Goal: Task Accomplishment & Management: Complete application form

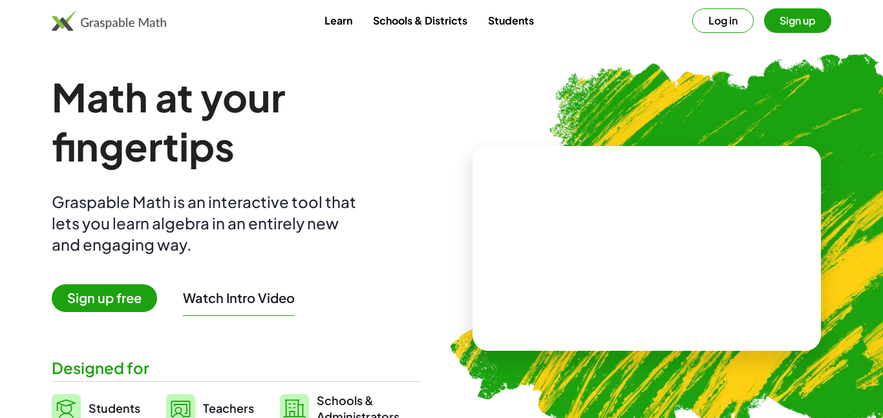
click at [118, 299] on span "Sign up free" at bounding box center [104, 298] width 105 height 28
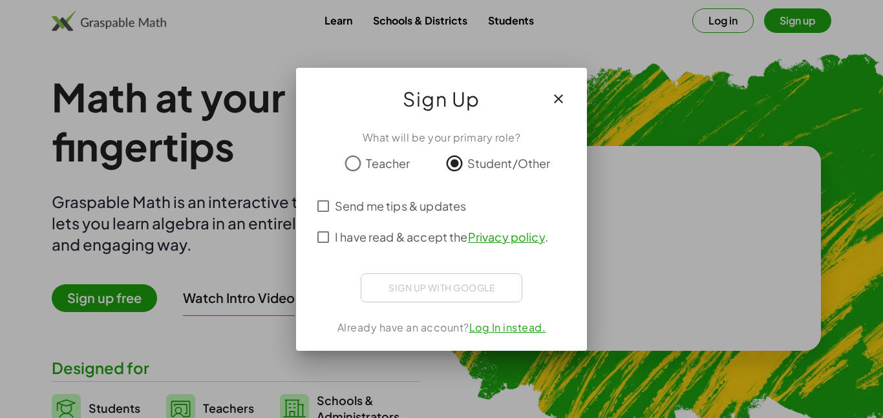
click at [361, 253] on div "What will be your primary role? Teacher Student/Other Send me tips & updates I …" at bounding box center [441, 235] width 291 height 231
click at [350, 242] on span "I have read & accept the Privacy policy ." at bounding box center [441, 236] width 213 height 17
click at [339, 211] on span "Send me tips & updates" at bounding box center [400, 205] width 131 height 17
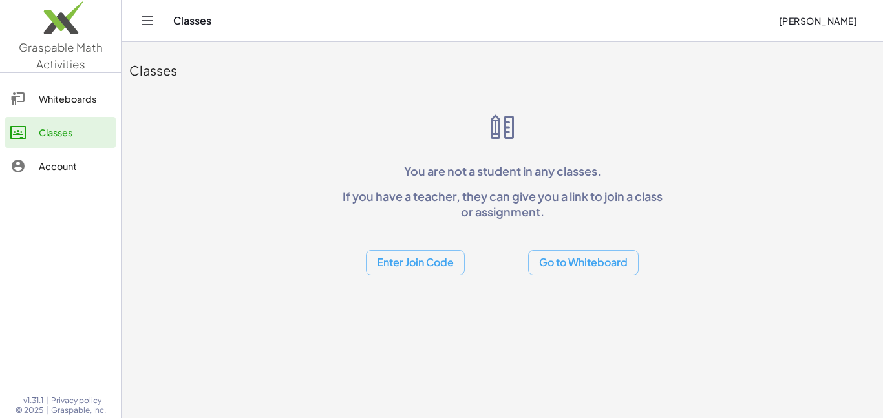
click at [436, 262] on button "Enter Join Code" at bounding box center [415, 262] width 99 height 25
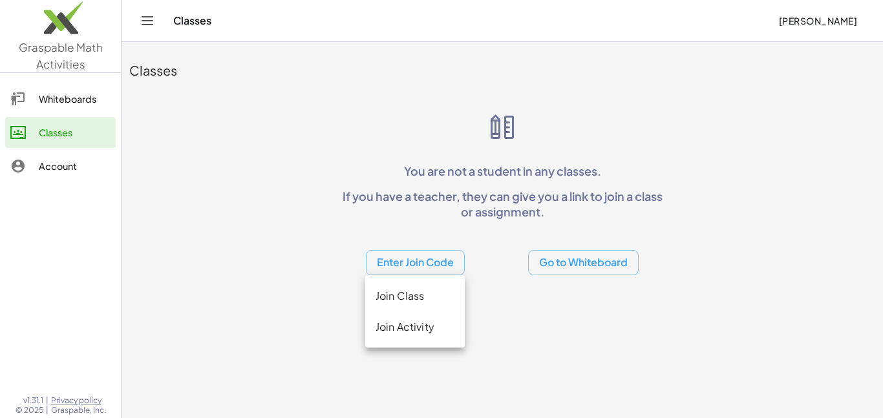
click at [430, 301] on div "Join Class" at bounding box center [415, 296] width 79 height 16
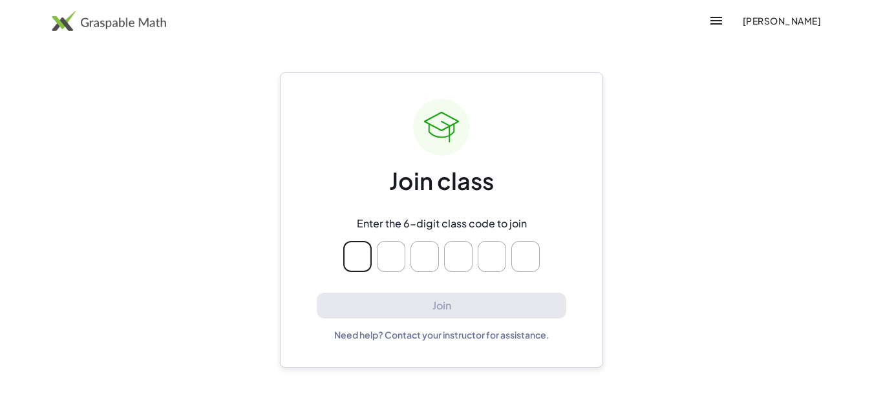
type input "*"
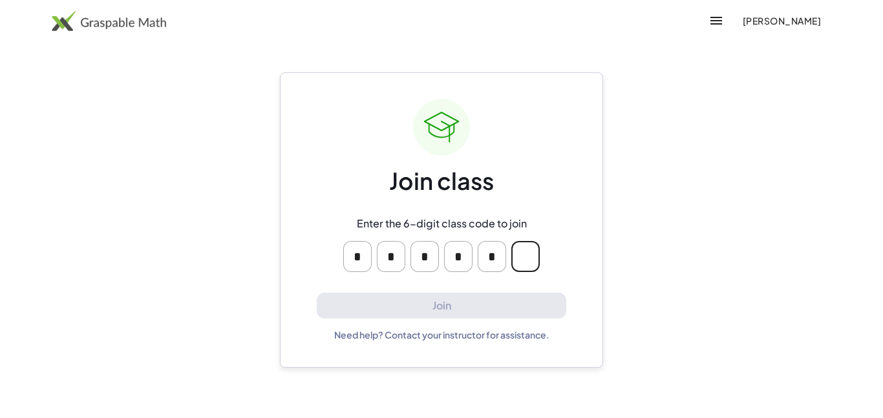
type input "*"
click at [573, 116] on div "Join class Enter the 6-digit class code to join * * * * * Join Need help? Conta…" at bounding box center [441, 219] width 323 height 295
click at [709, 19] on icon "button" at bounding box center [717, 21] width 16 height 16
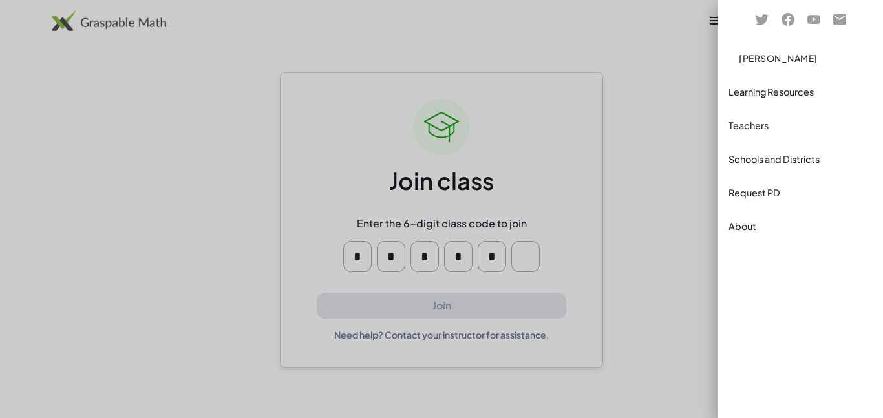
click at [668, 202] on div at bounding box center [441, 209] width 883 height 418
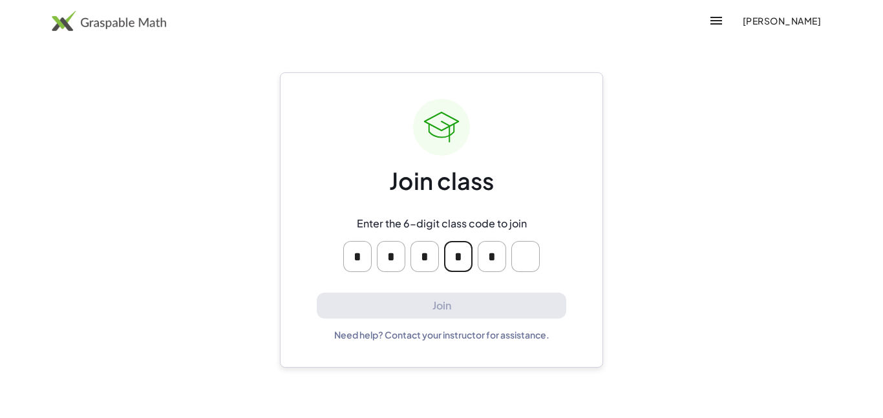
click at [462, 261] on input "*" at bounding box center [458, 256] width 28 height 31
click at [548, 207] on div "Enter the 6-digit class code to join * * * * *" at bounding box center [441, 245] width 248 height 76
click at [144, 21] on img at bounding box center [109, 20] width 114 height 21
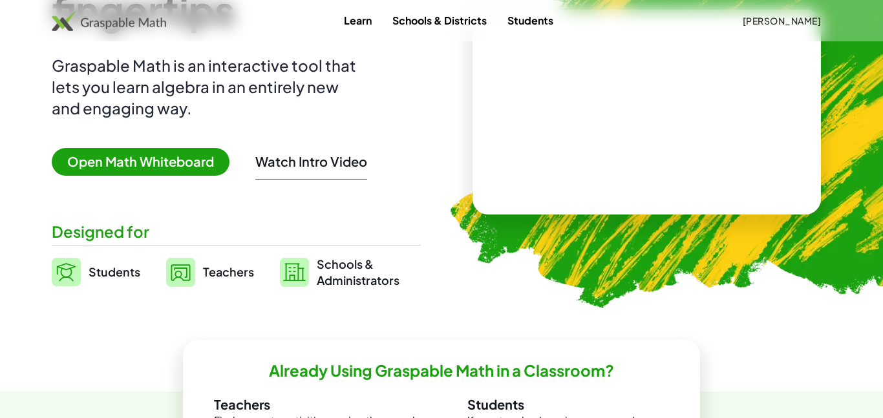
scroll to position [137, 0]
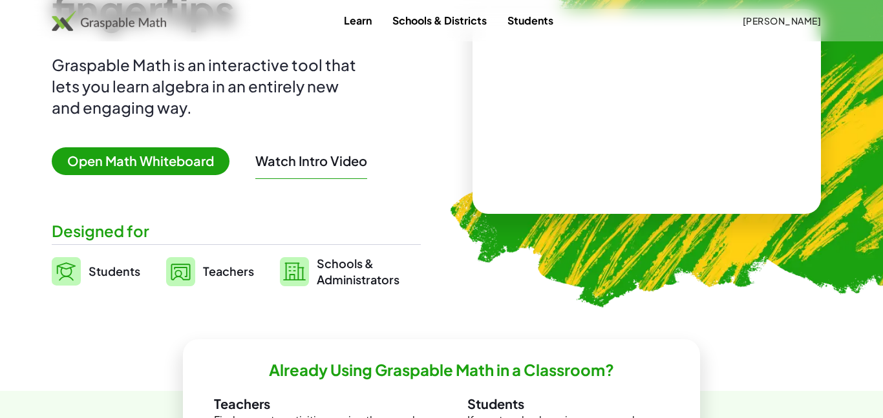
click at [100, 279] on link "Students" at bounding box center [96, 271] width 89 height 32
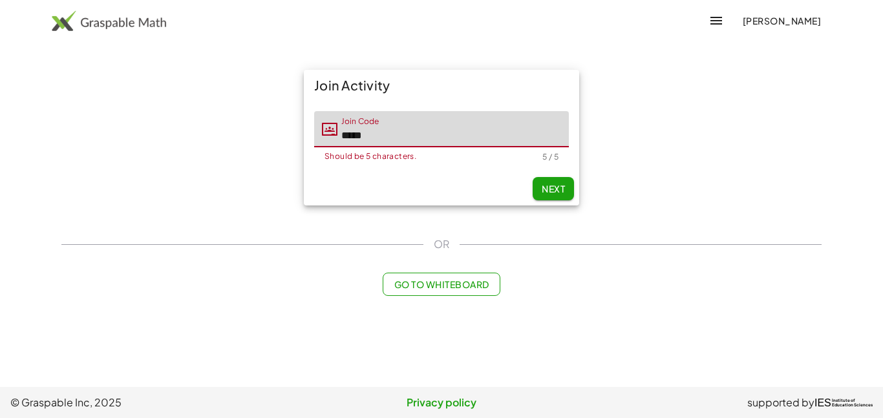
type input "*****"
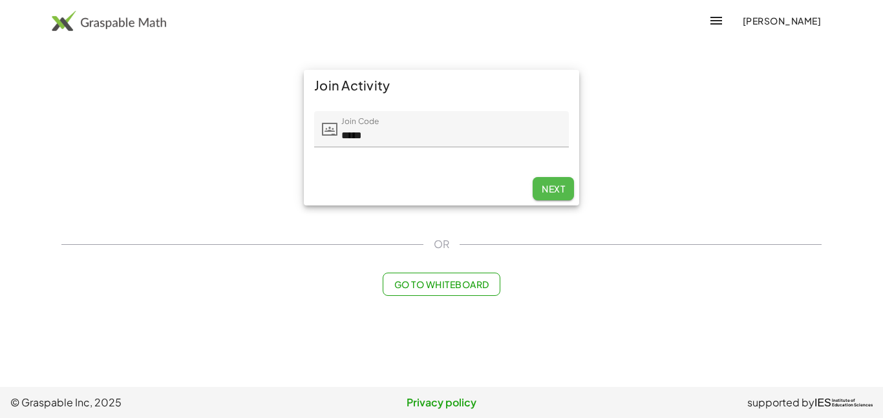
click at [553, 189] on span "Next" at bounding box center [553, 189] width 23 height 12
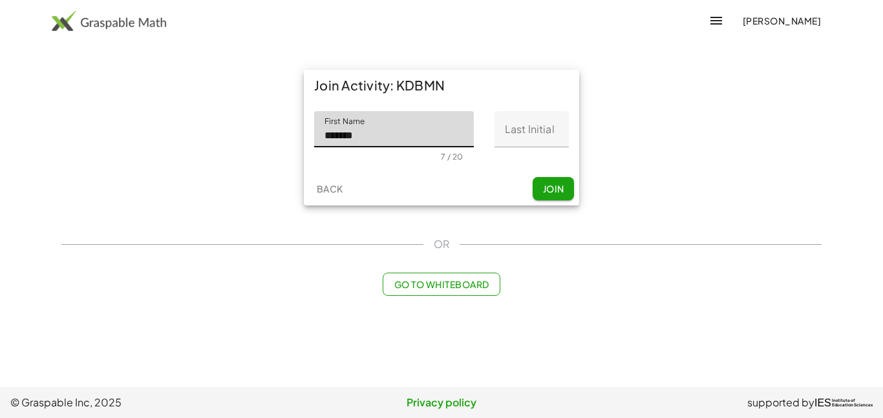
type input "*******"
click at [544, 129] on input "Last Initial" at bounding box center [532, 129] width 74 height 36
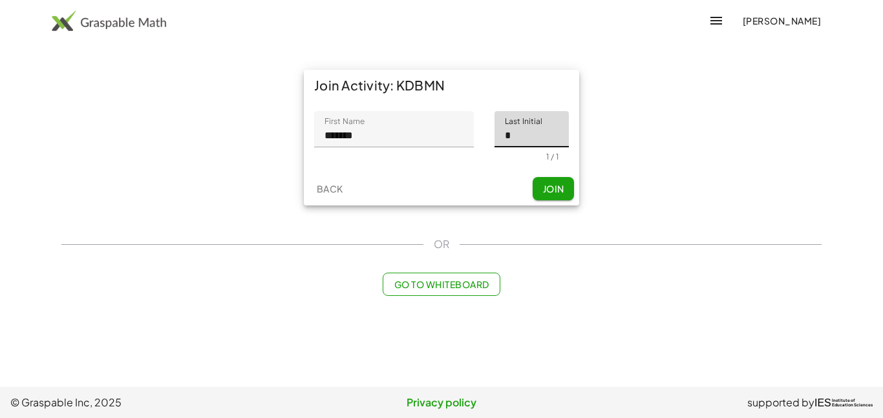
type input "*"
click at [557, 184] on span "Join" at bounding box center [552, 189] width 21 height 12
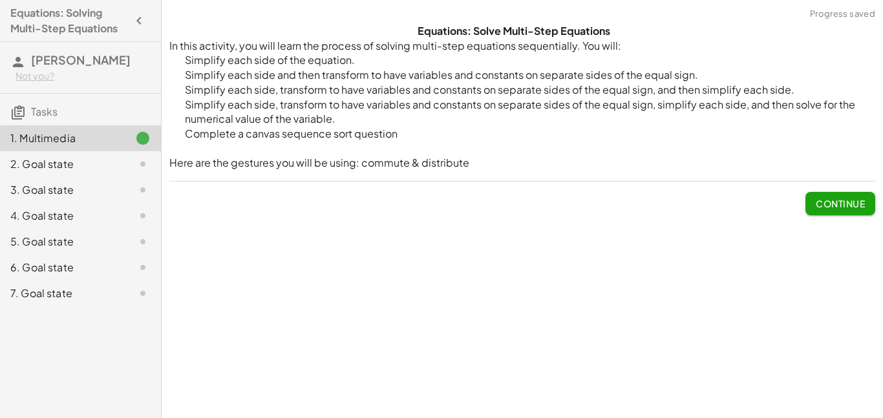
click at [819, 195] on button "Continue" at bounding box center [841, 203] width 70 height 23
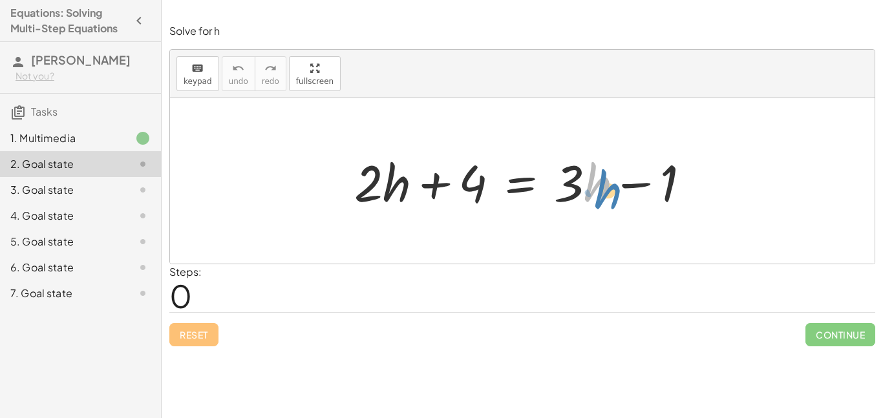
drag, startPoint x: 589, startPoint y: 189, endPoint x: 595, endPoint y: 195, distance: 8.7
click at [595, 195] on div at bounding box center [527, 181] width 359 height 67
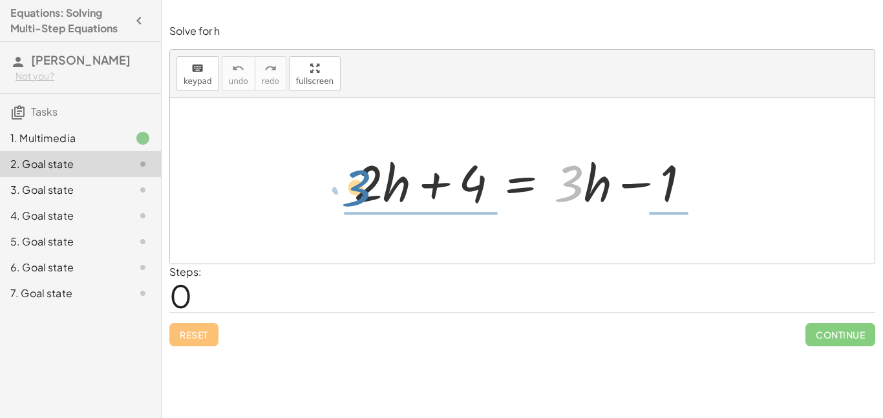
drag, startPoint x: 572, startPoint y: 191, endPoint x: 368, endPoint y: 195, distance: 203.7
click at [368, 195] on div at bounding box center [527, 181] width 359 height 67
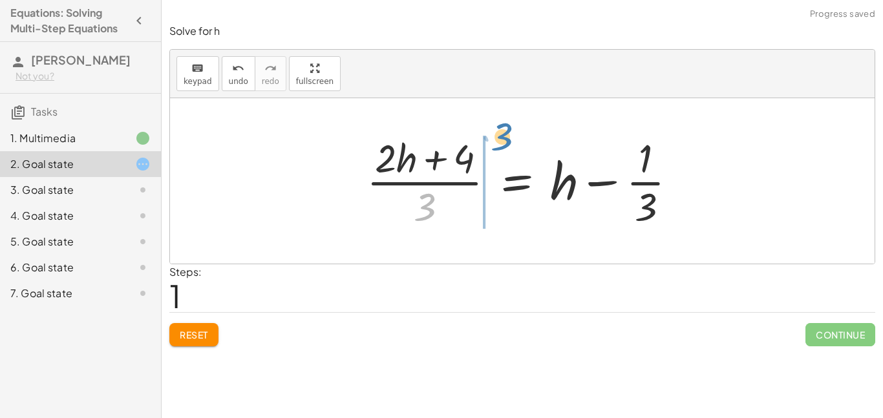
drag, startPoint x: 433, startPoint y: 203, endPoint x: 504, endPoint y: 128, distance: 103.8
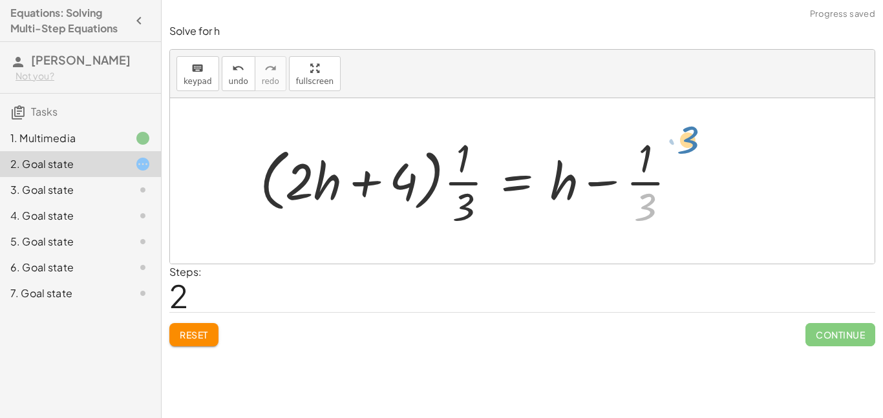
drag, startPoint x: 637, startPoint y: 201, endPoint x: 676, endPoint y: 134, distance: 78.0
click at [676, 134] on div at bounding box center [473, 181] width 441 height 100
drag, startPoint x: 645, startPoint y: 205, endPoint x: 559, endPoint y: 182, distance: 89.1
click at [559, 182] on div at bounding box center [473, 181] width 441 height 100
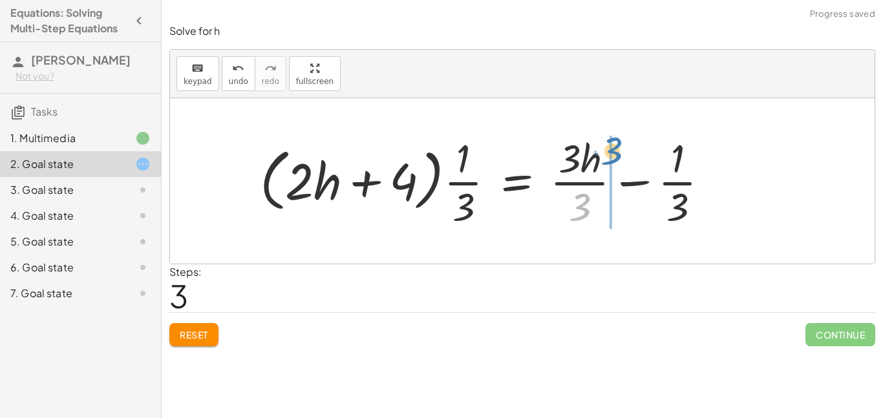
drag, startPoint x: 580, startPoint y: 200, endPoint x: 610, endPoint y: 143, distance: 64.2
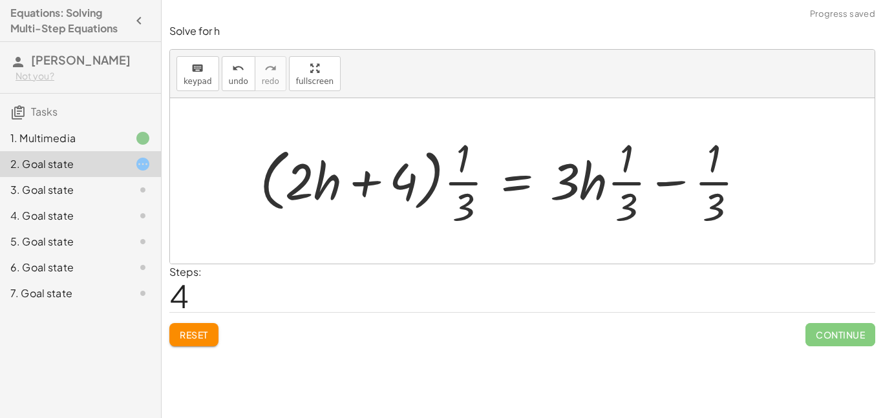
click at [211, 334] on button "Reset" at bounding box center [193, 334] width 49 height 23
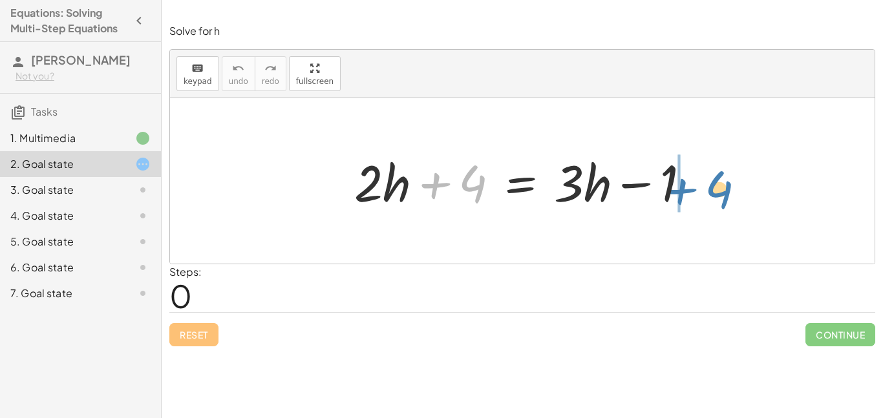
drag, startPoint x: 471, startPoint y: 186, endPoint x: 718, endPoint y: 189, distance: 247.0
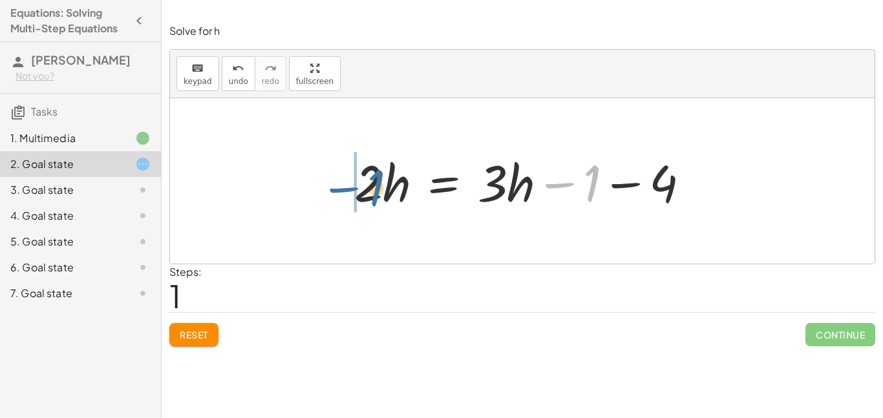
drag, startPoint x: 590, startPoint y: 190, endPoint x: 374, endPoint y: 194, distance: 216.0
click at [374, 194] on div at bounding box center [527, 181] width 359 height 67
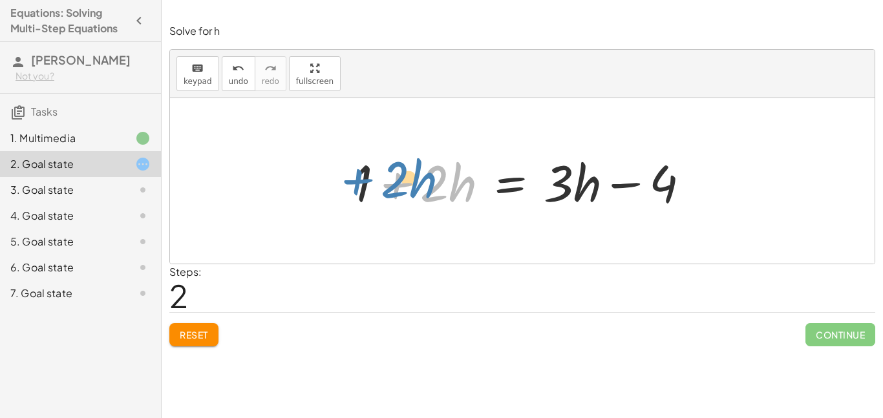
drag, startPoint x: 399, startPoint y: 183, endPoint x: 361, endPoint y: 179, distance: 37.7
click at [361, 179] on div at bounding box center [527, 181] width 359 height 67
drag, startPoint x: 362, startPoint y: 182, endPoint x: 434, endPoint y: 189, distance: 72.2
click at [434, 189] on div at bounding box center [527, 181] width 359 height 67
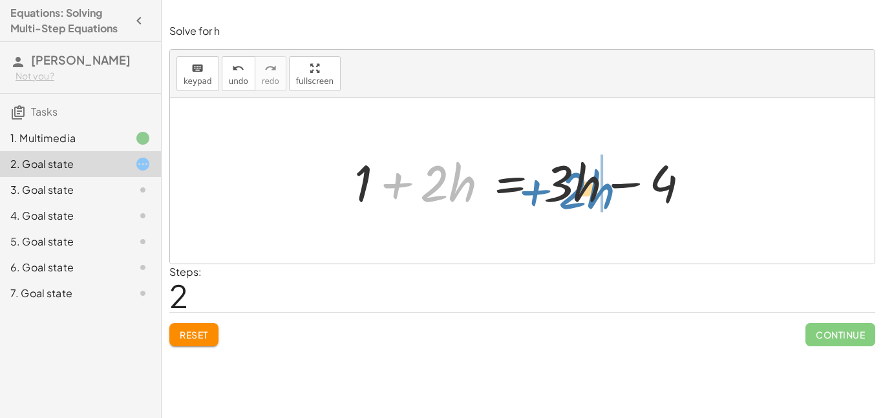
drag, startPoint x: 399, startPoint y: 187, endPoint x: 536, endPoint y: 190, distance: 137.1
click at [536, 190] on div at bounding box center [527, 181] width 359 height 67
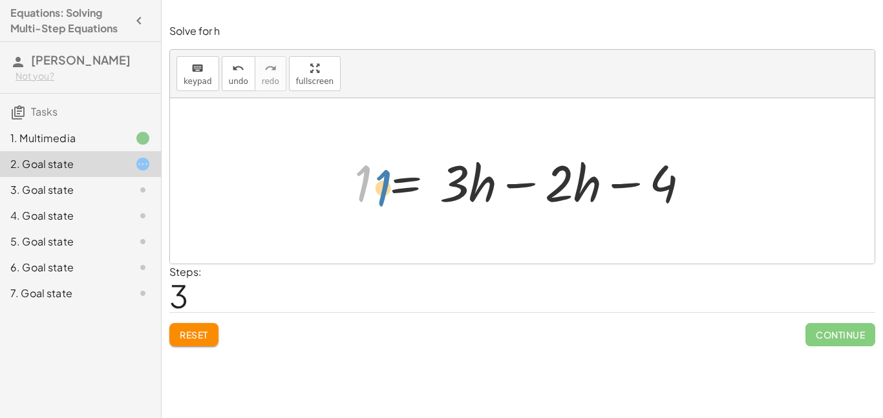
drag, startPoint x: 363, startPoint y: 178, endPoint x: 383, endPoint y: 181, distance: 20.3
click at [383, 181] on div at bounding box center [527, 181] width 359 height 67
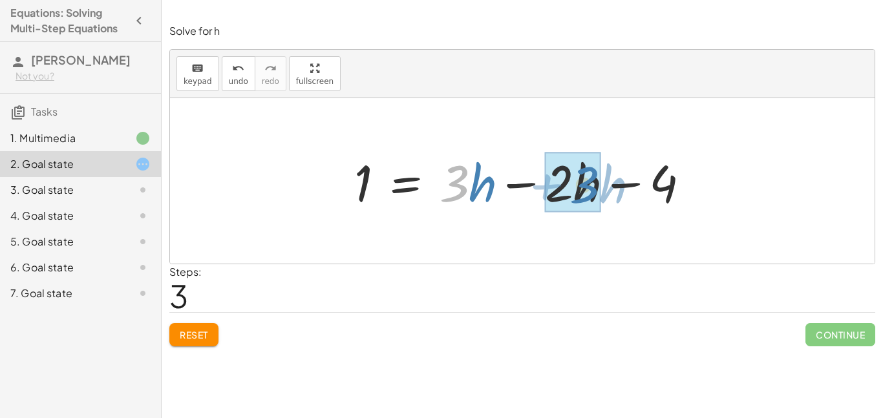
drag, startPoint x: 454, startPoint y: 190, endPoint x: 585, endPoint y: 189, distance: 131.2
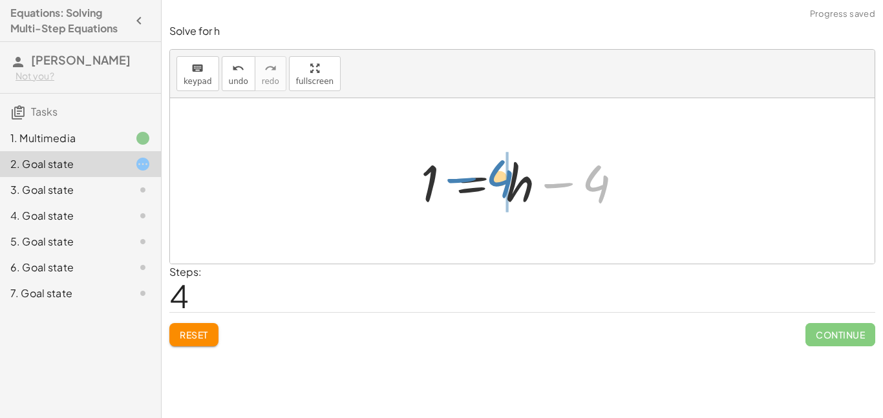
drag, startPoint x: 597, startPoint y: 182, endPoint x: 501, endPoint y: 176, distance: 95.9
click at [501, 176] on div at bounding box center [526, 181] width 225 height 67
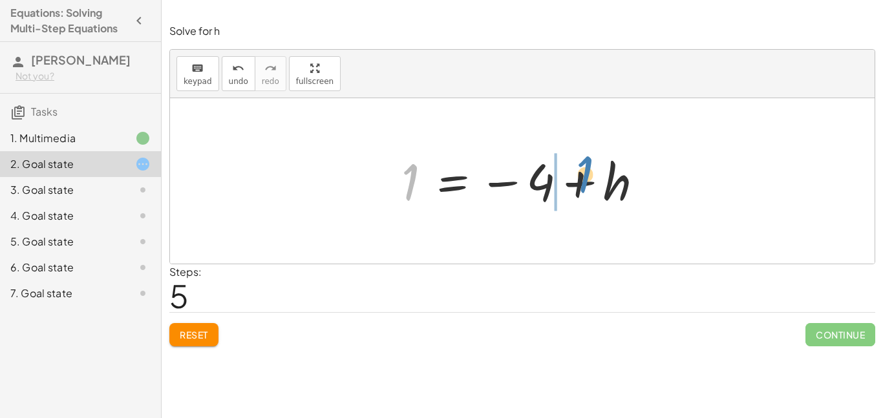
drag, startPoint x: 416, startPoint y: 184, endPoint x: 592, endPoint y: 178, distance: 176.6
click at [592, 178] on div at bounding box center [527, 181] width 264 height 64
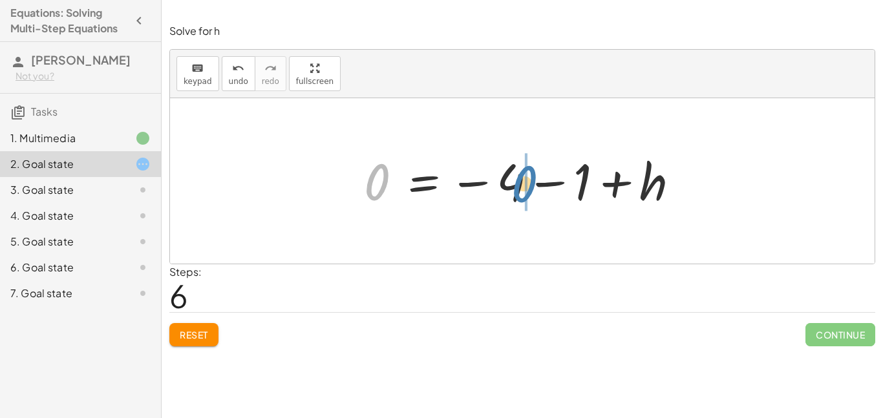
drag, startPoint x: 378, startPoint y: 187, endPoint x: 524, endPoint y: 187, distance: 146.8
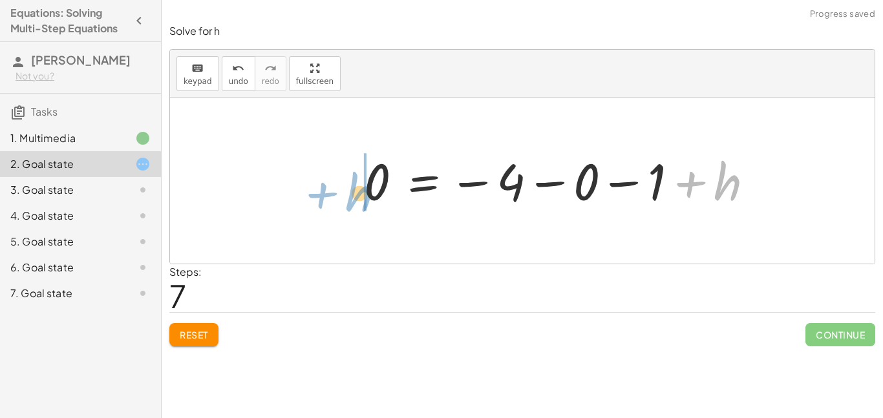
drag, startPoint x: 722, startPoint y: 178, endPoint x: 351, endPoint y: 189, distance: 370.6
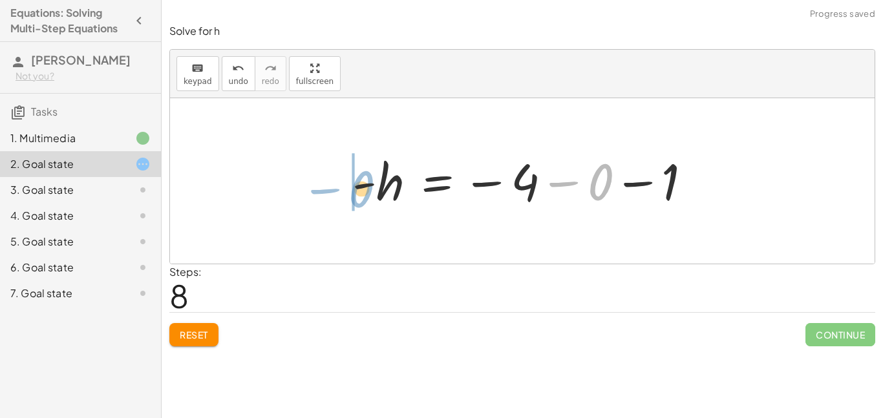
drag, startPoint x: 600, startPoint y: 173, endPoint x: 372, endPoint y: 179, distance: 227.7
click at [372, 179] on div at bounding box center [527, 181] width 363 height 64
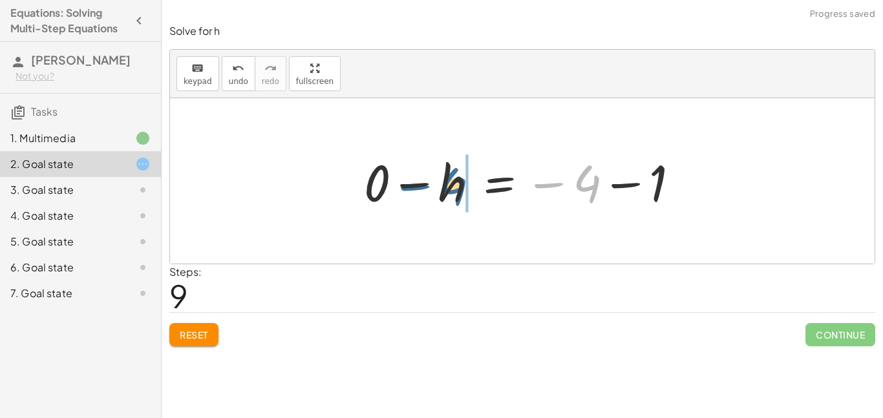
drag, startPoint x: 587, startPoint y: 191, endPoint x: 455, endPoint y: 193, distance: 132.6
click at [455, 193] on div at bounding box center [527, 181] width 339 height 67
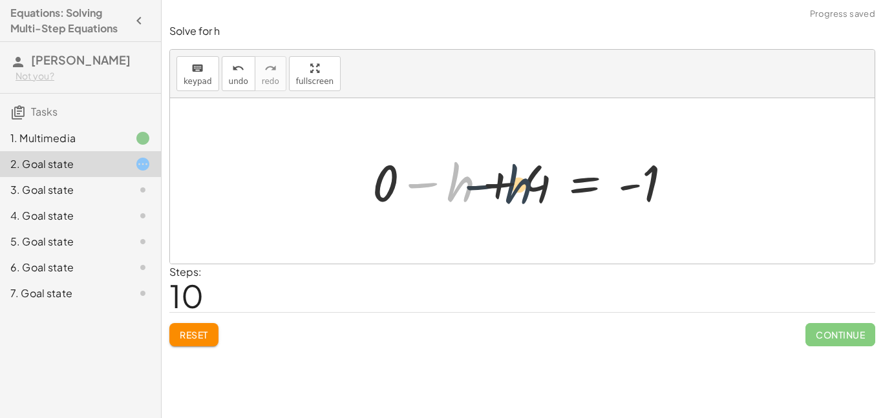
drag, startPoint x: 462, startPoint y: 185, endPoint x: 530, endPoint y: 186, distance: 67.9
click at [530, 186] on div at bounding box center [527, 181] width 323 height 67
click at [200, 325] on button "Reset" at bounding box center [193, 334] width 49 height 23
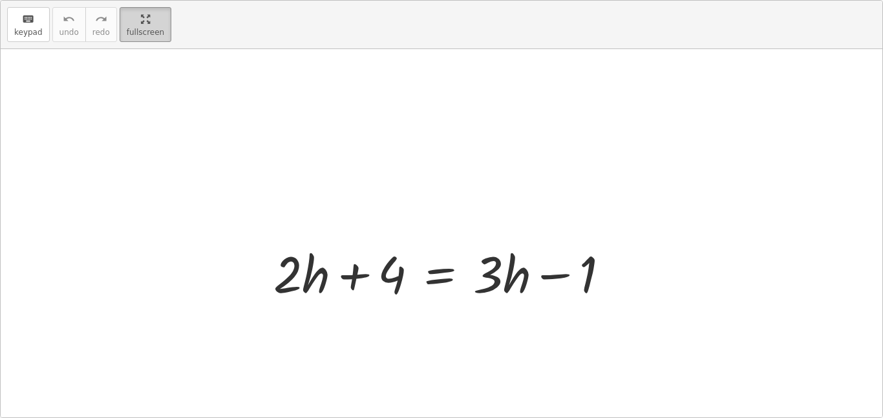
click at [300, 149] on div "keyboard keypad undo undo redo redo fullscreen + · 2 · h + 4 = + · 3 · h − 1 ×" at bounding box center [442, 209] width 882 height 417
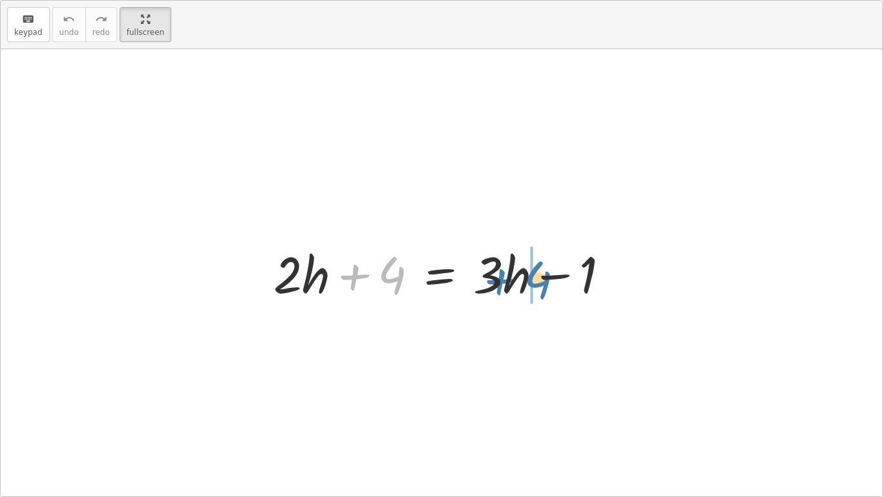
drag, startPoint x: 389, startPoint y: 283, endPoint x: 528, endPoint y: 286, distance: 139.0
click at [528, 286] on div at bounding box center [446, 272] width 359 height 67
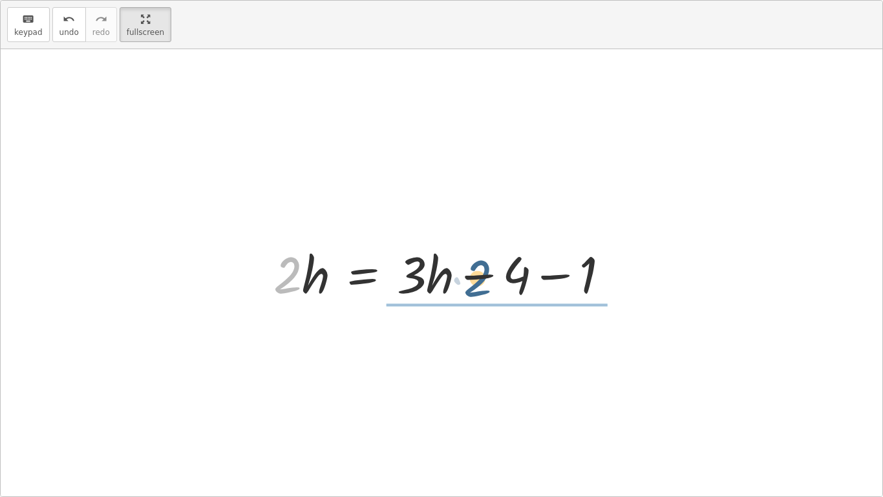
drag, startPoint x: 292, startPoint y: 269, endPoint x: 489, endPoint y: 272, distance: 197.2
click at [489, 272] on div at bounding box center [446, 272] width 359 height 67
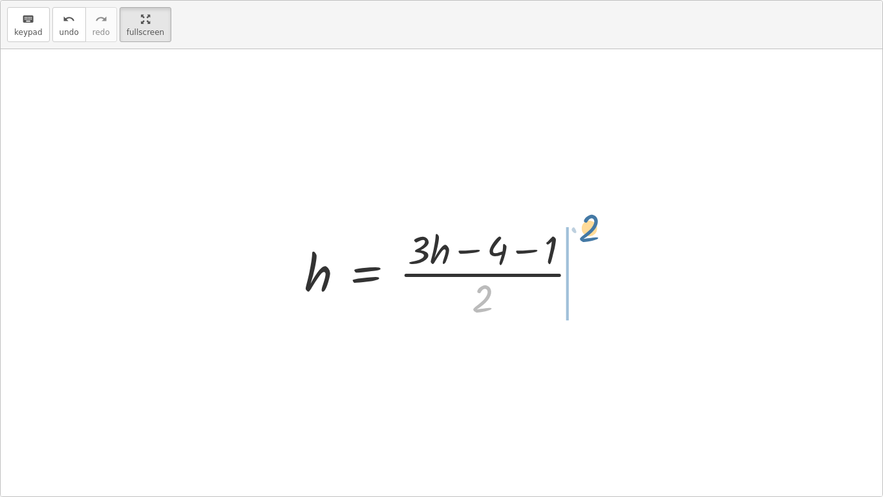
drag, startPoint x: 485, startPoint y: 292, endPoint x: 588, endPoint y: 222, distance: 125.2
click at [588, 222] on div at bounding box center [446, 272] width 297 height 100
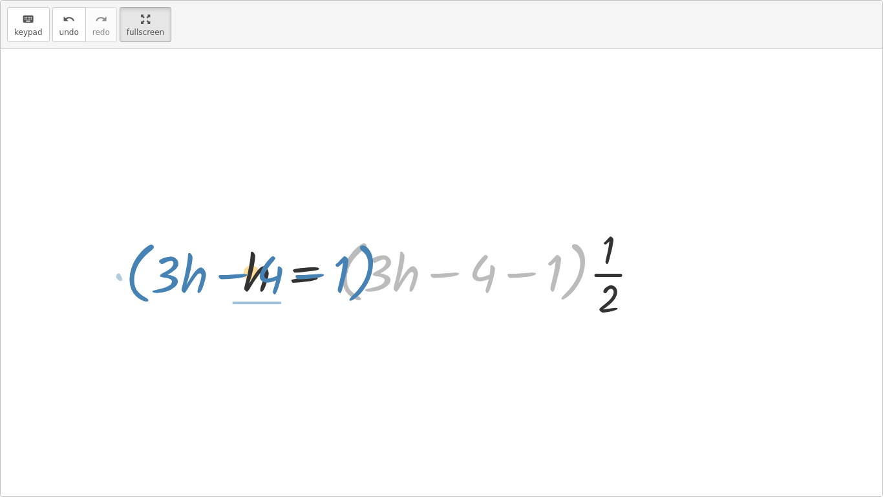
drag, startPoint x: 572, startPoint y: 266, endPoint x: 357, endPoint y: 268, distance: 214.7
click at [357, 268] on div at bounding box center [447, 272] width 420 height 100
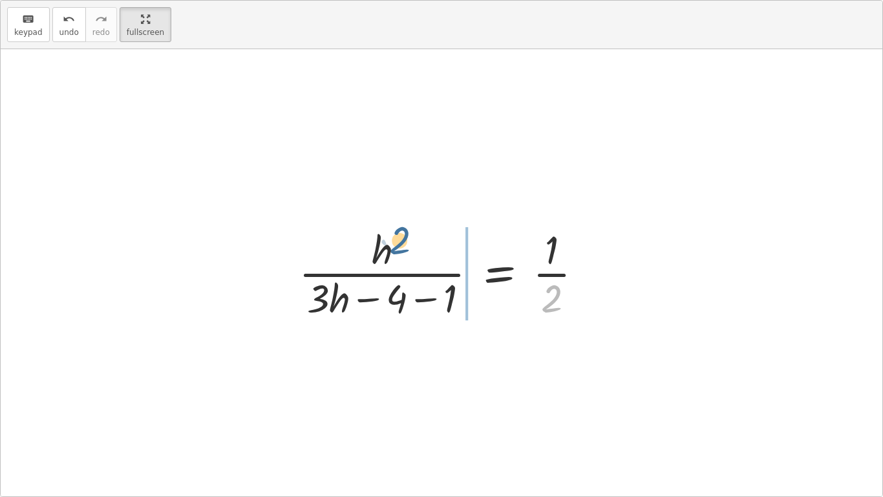
drag, startPoint x: 550, startPoint y: 294, endPoint x: 401, endPoint y: 237, distance: 159.2
click at [401, 237] on div at bounding box center [446, 272] width 308 height 100
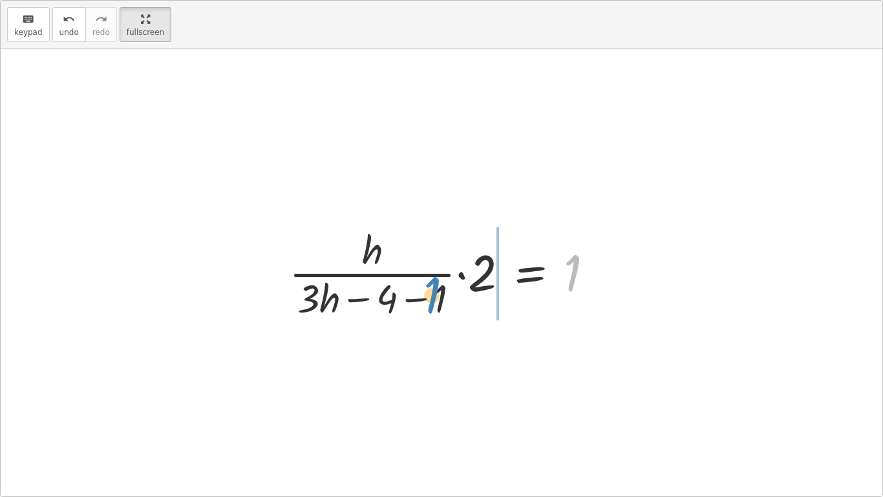
drag, startPoint x: 572, startPoint y: 277, endPoint x: 479, endPoint y: 290, distance: 93.3
click at [479, 290] on div at bounding box center [447, 272] width 328 height 100
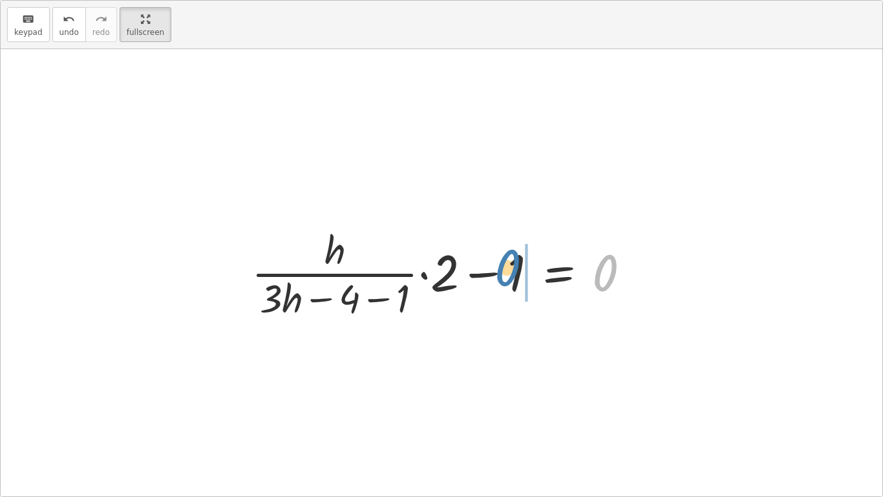
drag, startPoint x: 603, startPoint y: 281, endPoint x: 498, endPoint y: 276, distance: 104.2
click at [498, 276] on div at bounding box center [446, 272] width 402 height 100
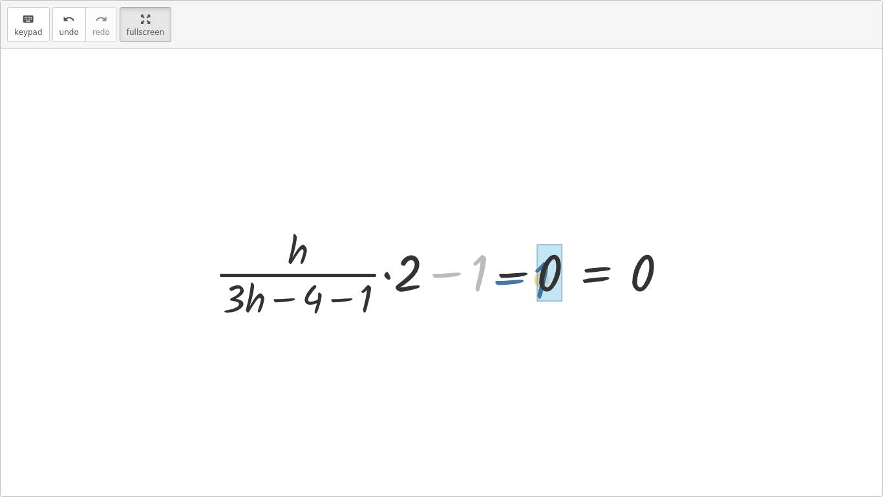
drag, startPoint x: 442, startPoint y: 272, endPoint x: 507, endPoint y: 280, distance: 65.1
click at [507, 280] on div at bounding box center [446, 272] width 476 height 100
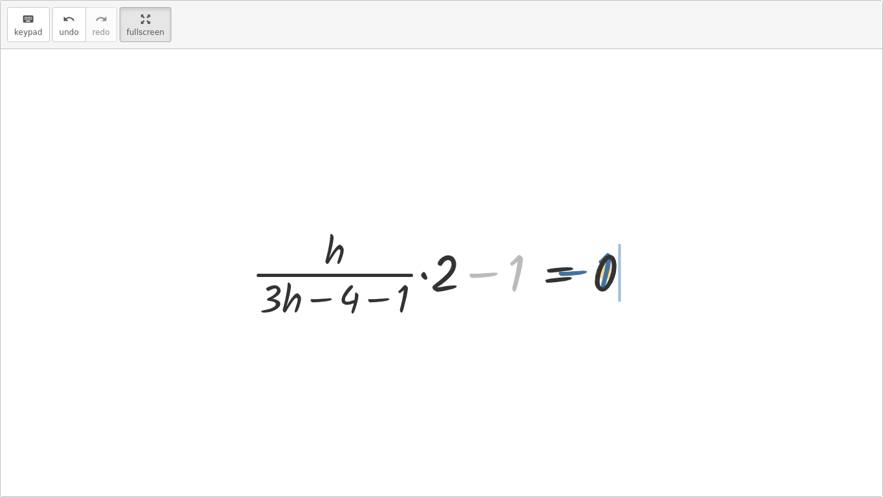
drag, startPoint x: 517, startPoint y: 278, endPoint x: 606, endPoint y: 277, distance: 89.2
click at [606, 277] on div at bounding box center [446, 272] width 402 height 100
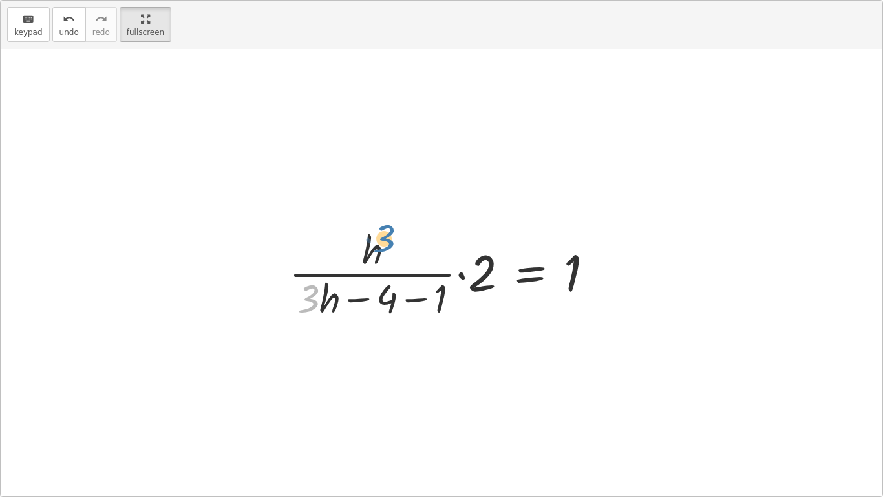
drag, startPoint x: 303, startPoint y: 298, endPoint x: 376, endPoint y: 248, distance: 88.2
click at [376, 248] on div at bounding box center [447, 272] width 328 height 100
drag, startPoint x: 389, startPoint y: 307, endPoint x: 451, endPoint y: 314, distance: 61.8
click at [451, 314] on div at bounding box center [447, 272] width 328 height 100
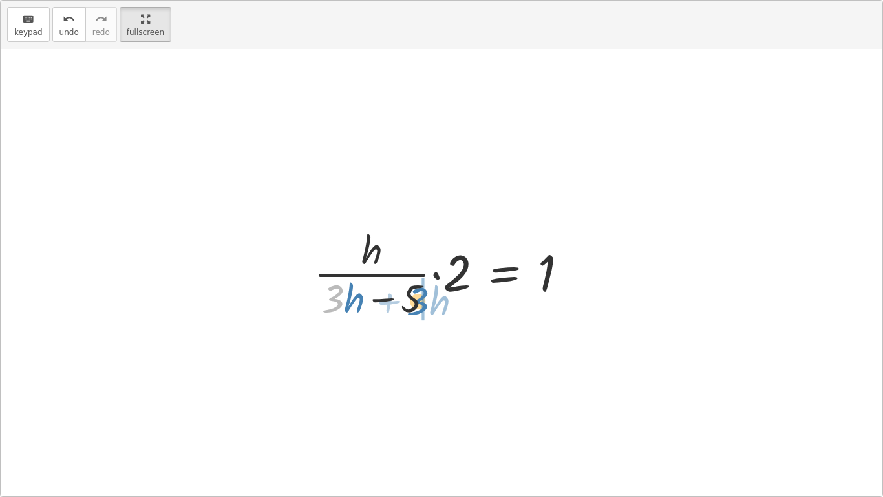
drag, startPoint x: 334, startPoint y: 294, endPoint x: 416, endPoint y: 294, distance: 82.1
click at [416, 294] on div at bounding box center [446, 272] width 278 height 100
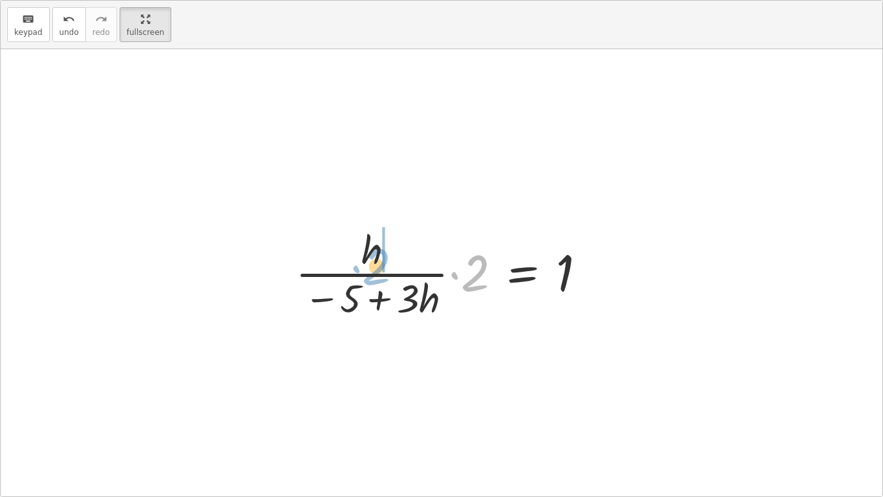
drag, startPoint x: 479, startPoint y: 263, endPoint x: 380, endPoint y: 257, distance: 99.8
click at [380, 257] on div at bounding box center [446, 272] width 314 height 100
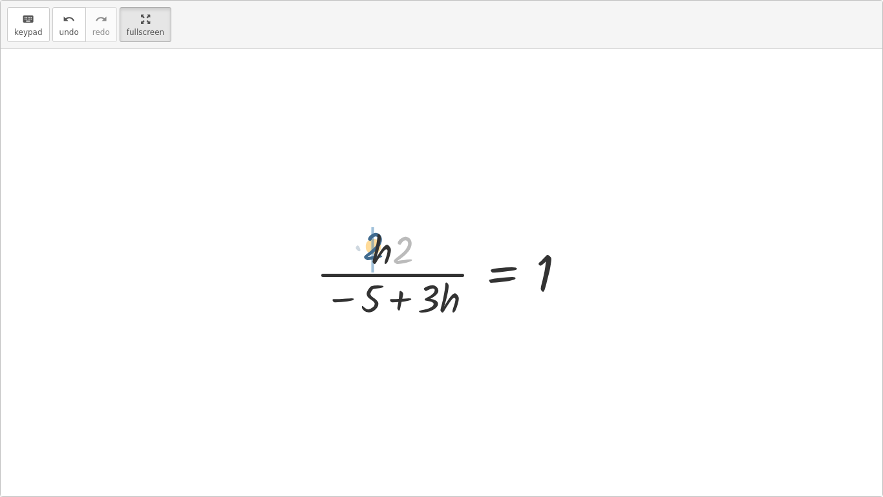
drag, startPoint x: 400, startPoint y: 253, endPoint x: 372, endPoint y: 251, distance: 27.3
drag, startPoint x: 434, startPoint y: 297, endPoint x: 392, endPoint y: 246, distance: 66.1
click at [392, 246] on div at bounding box center [446, 272] width 273 height 100
drag, startPoint x: 370, startPoint y: 293, endPoint x: 383, endPoint y: 298, distance: 13.9
click at [383, 298] on div at bounding box center [446, 272] width 273 height 100
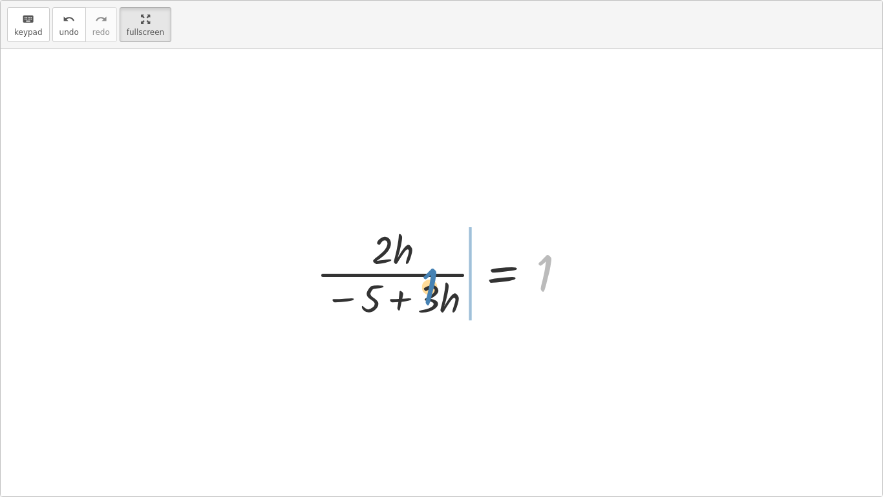
drag, startPoint x: 544, startPoint y: 262, endPoint x: 434, endPoint y: 279, distance: 111.2
click at [434, 279] on div at bounding box center [446, 272] width 273 height 100
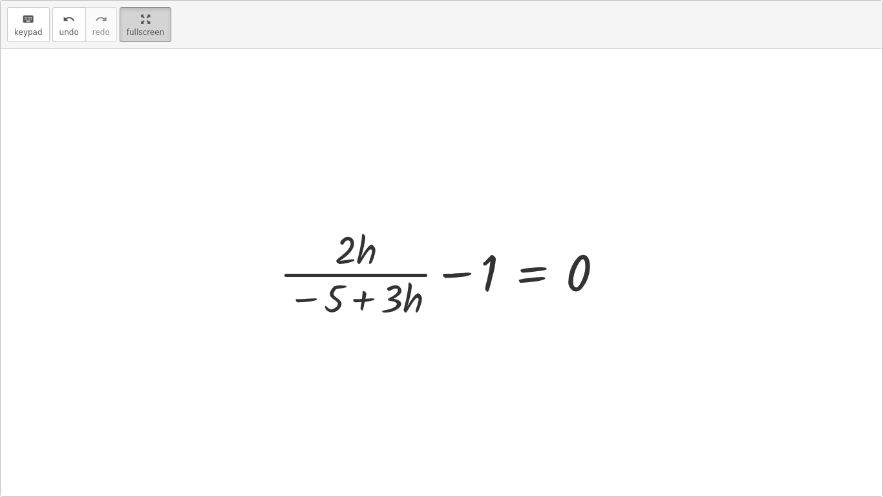
click at [136, 0] on html "Equations: Solving Multi-Step Equations [PERSON_NAME] M Not you? Tasks 1. Multi…" at bounding box center [441, 248] width 883 height 497
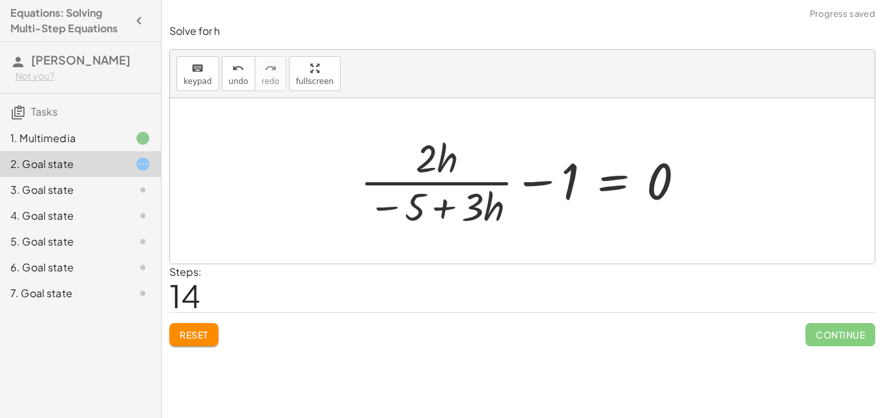
click at [195, 337] on span "Reset" at bounding box center [194, 335] width 28 height 12
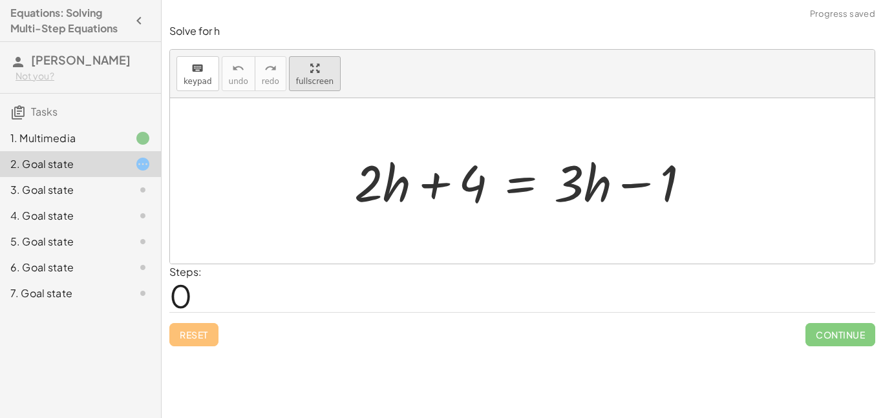
click at [327, 160] on div "keyboard keypad undo undo redo redo fullscreen + · 2 · h + 4 = + · 3 · h − 1 ×" at bounding box center [522, 157] width 705 height 214
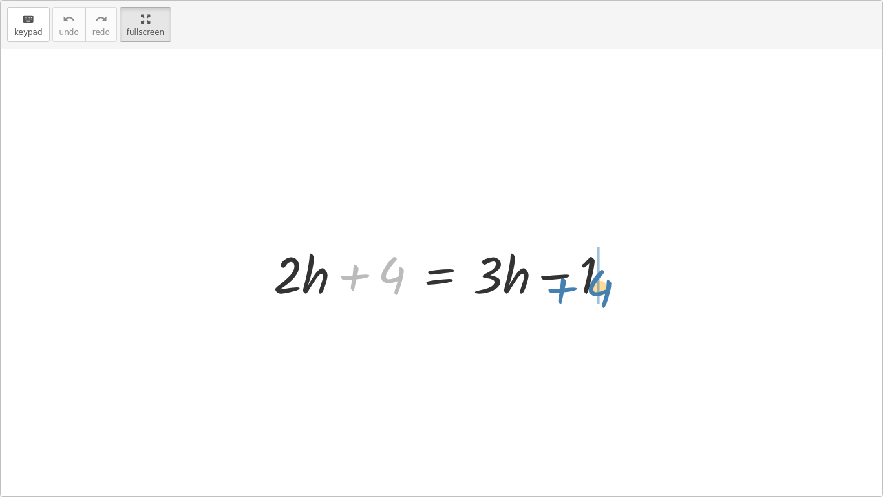
drag, startPoint x: 394, startPoint y: 279, endPoint x: 599, endPoint y: 289, distance: 205.9
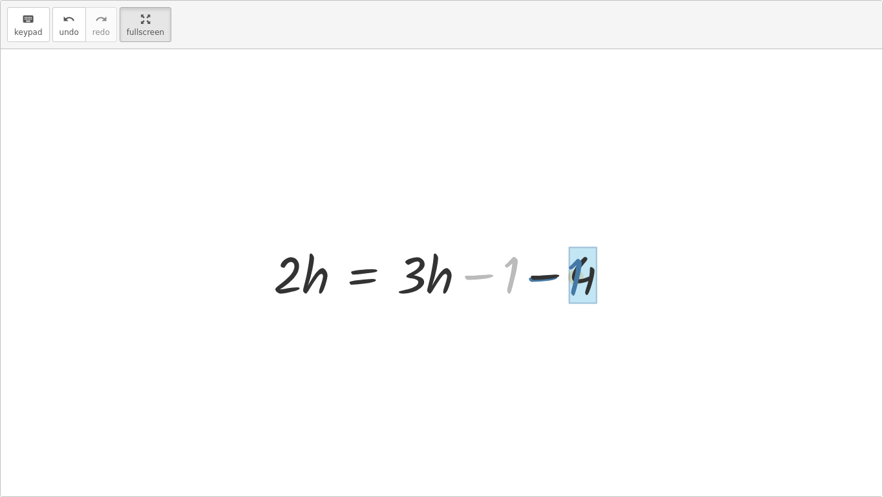
drag, startPoint x: 507, startPoint y: 281, endPoint x: 581, endPoint y: 285, distance: 73.8
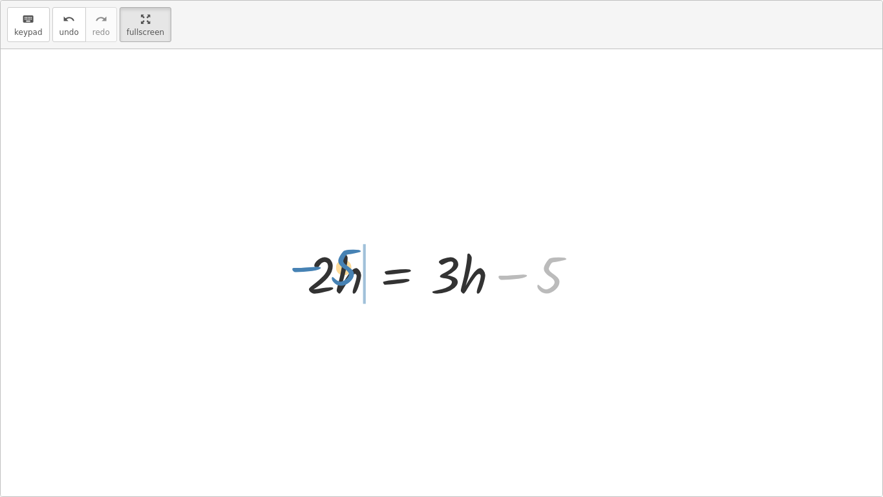
drag, startPoint x: 551, startPoint y: 274, endPoint x: 347, endPoint y: 266, distance: 205.1
click at [347, 266] on div at bounding box center [447, 272] width 292 height 67
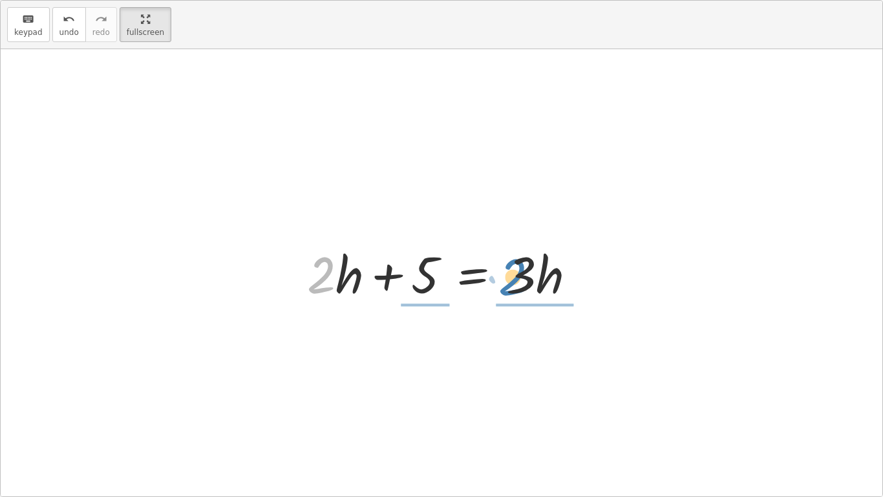
drag, startPoint x: 320, startPoint y: 280, endPoint x: 511, endPoint y: 282, distance: 190.7
click at [511, 282] on div at bounding box center [447, 272] width 292 height 67
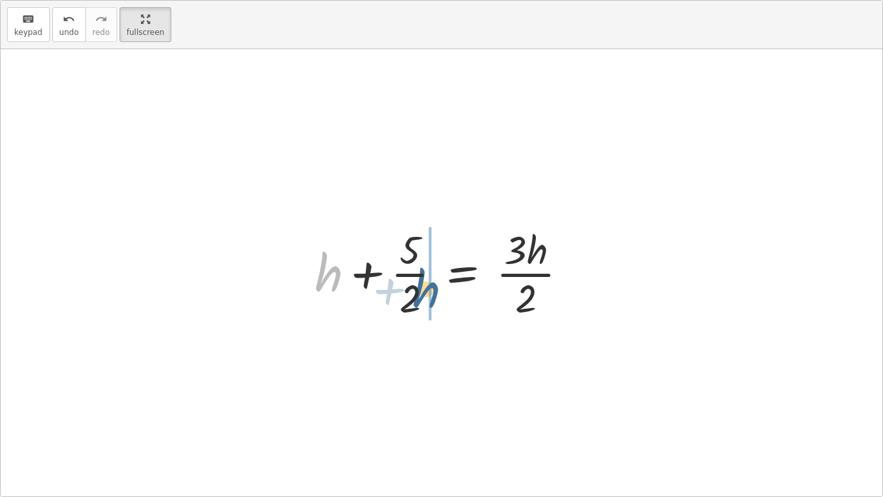
drag, startPoint x: 331, startPoint y: 279, endPoint x: 428, endPoint y: 289, distance: 97.5
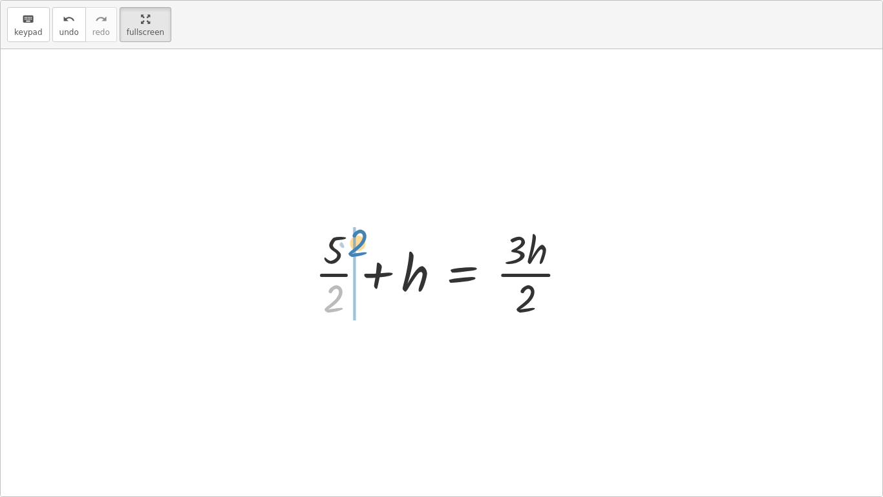
drag, startPoint x: 335, startPoint y: 292, endPoint x: 356, endPoint y: 237, distance: 59.0
click at [356, 237] on div at bounding box center [446, 272] width 277 height 100
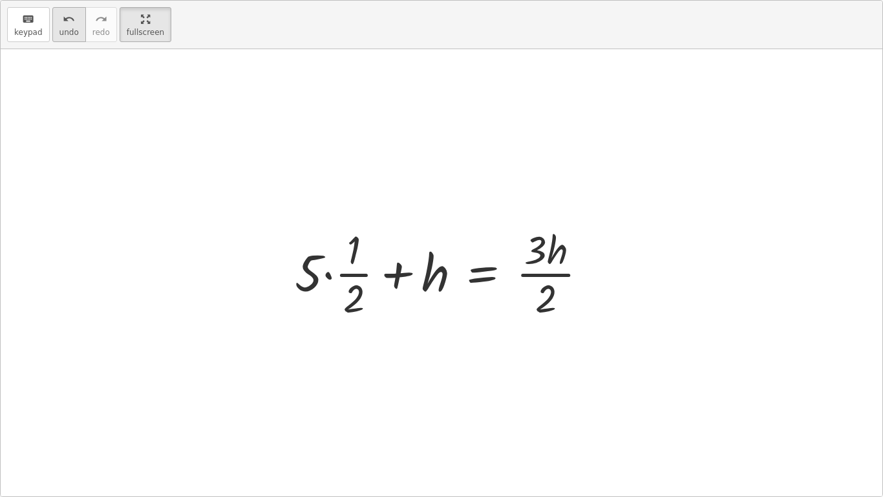
click at [75, 22] on button "undo undo" at bounding box center [69, 24] width 34 height 35
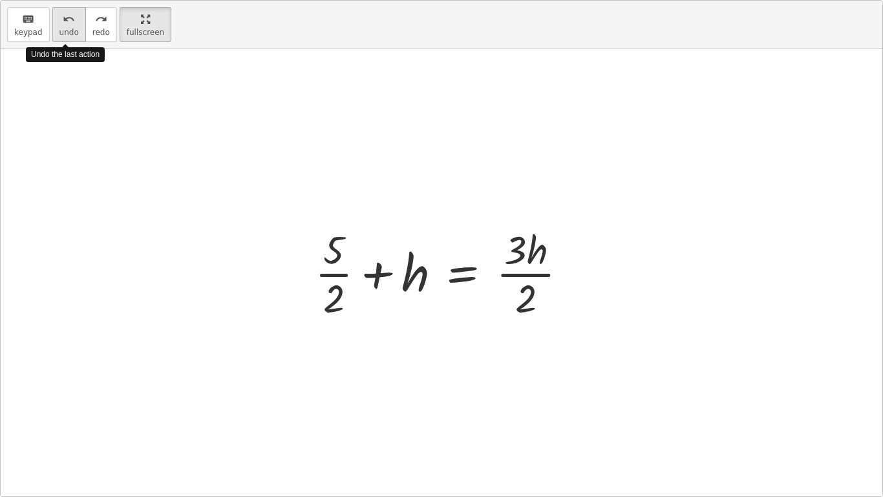
click at [75, 22] on button "undo undo" at bounding box center [69, 24] width 34 height 35
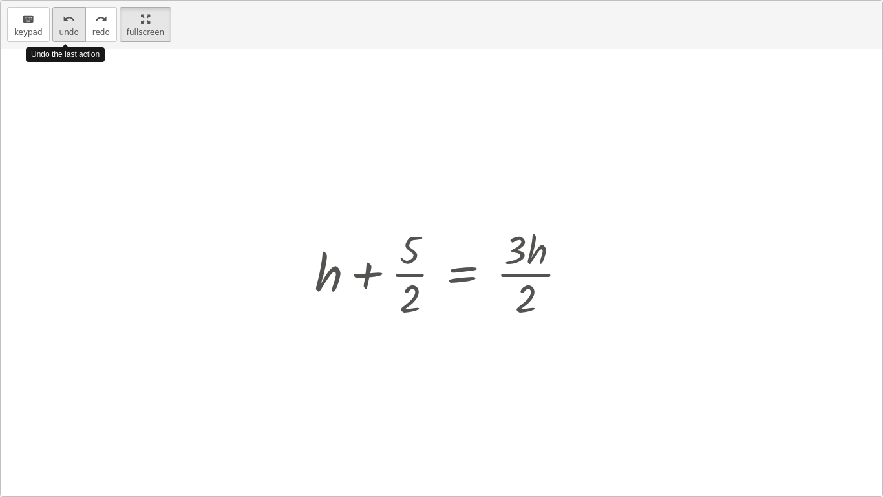
click at [75, 22] on button "undo undo" at bounding box center [69, 24] width 34 height 35
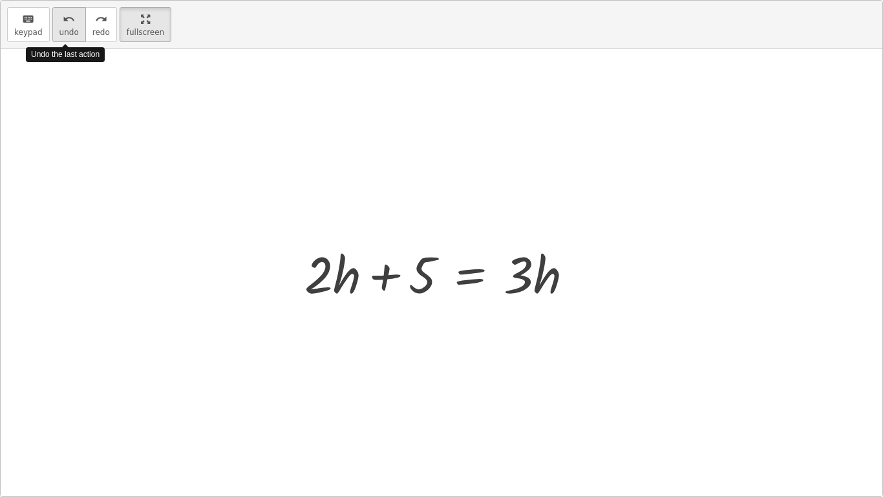
click at [75, 22] on button "undo undo" at bounding box center [69, 24] width 34 height 35
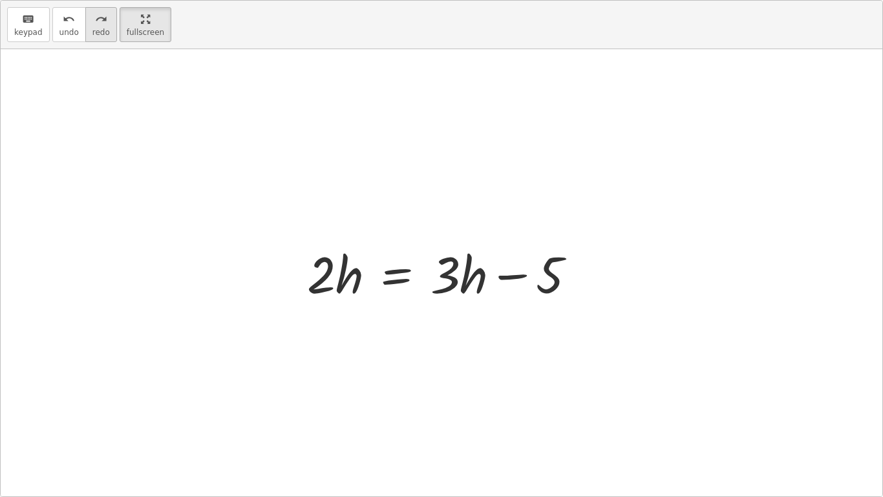
click at [99, 23] on icon "redo" at bounding box center [101, 20] width 12 height 16
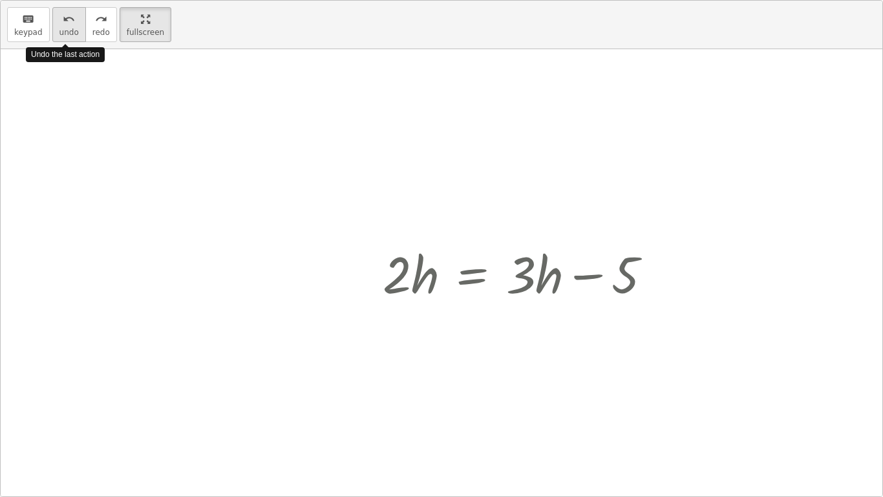
click at [59, 18] on div "undo" at bounding box center [68, 19] width 19 height 16
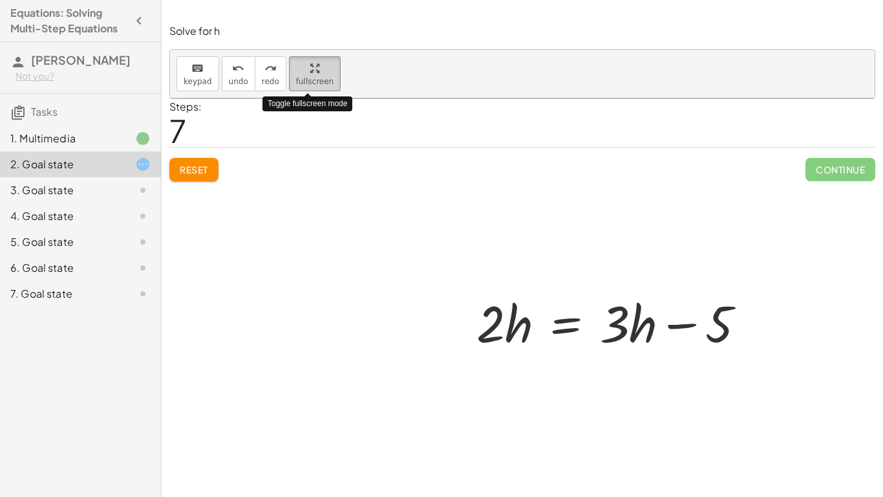
click at [142, 0] on html "Equations: Solving Multi-Step Equations [PERSON_NAME] M Not you? Tasks 1. Multi…" at bounding box center [441, 248] width 883 height 497
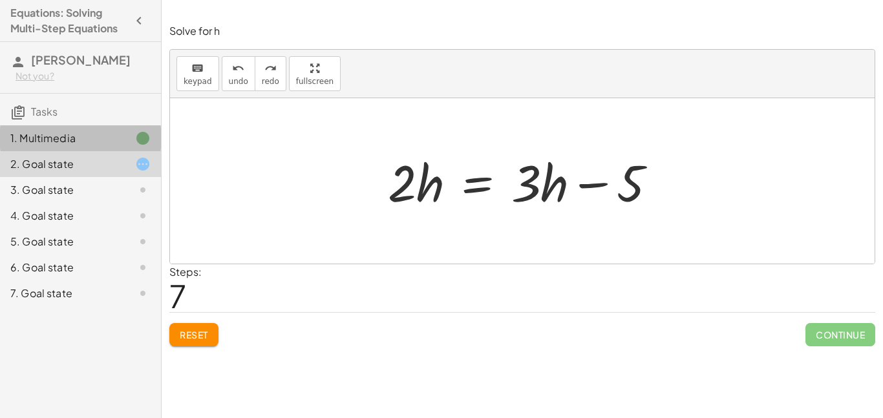
click at [135, 138] on icon at bounding box center [143, 139] width 16 height 16
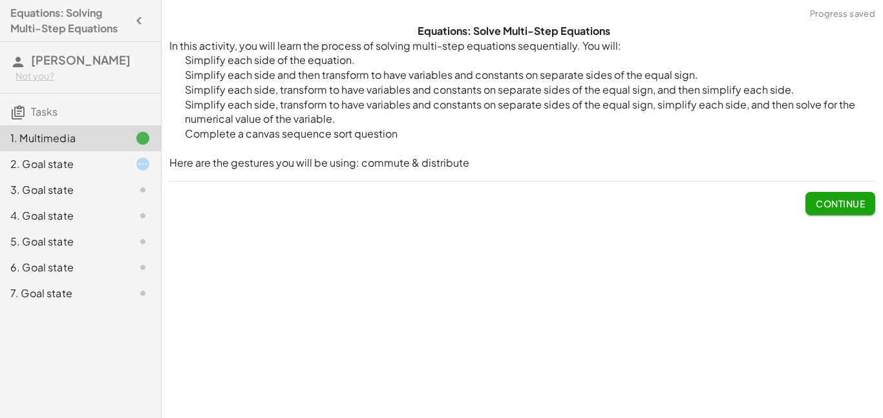
click at [815, 211] on button "Continue" at bounding box center [841, 203] width 70 height 23
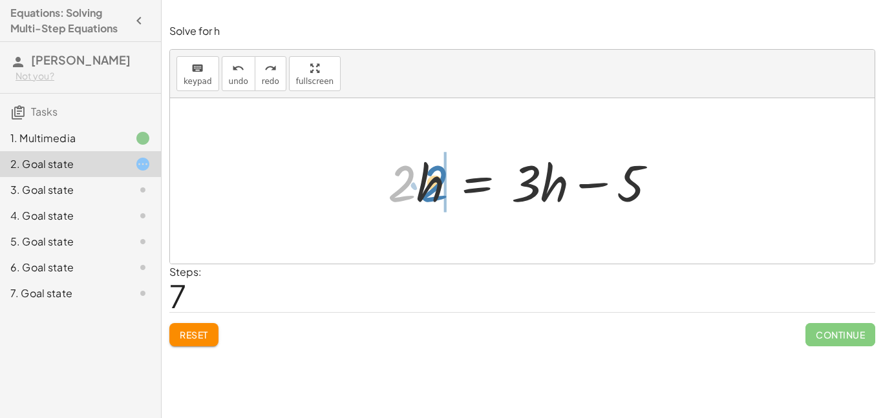
drag, startPoint x: 403, startPoint y: 188, endPoint x: 432, endPoint y: 187, distance: 28.5
click at [432, 187] on div at bounding box center [527, 181] width 292 height 67
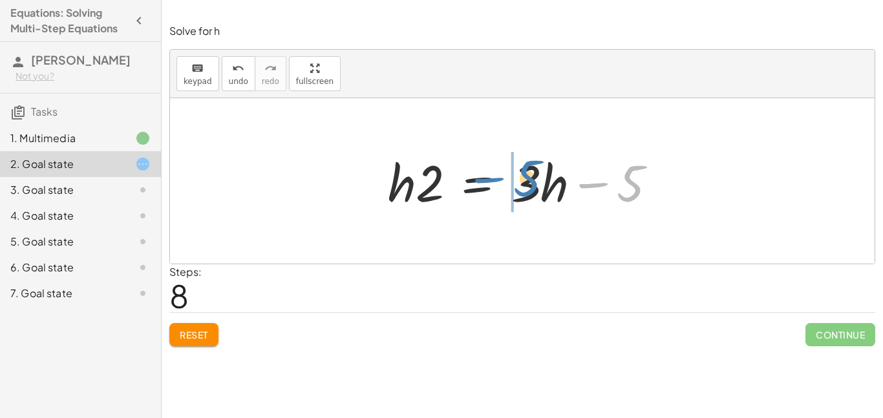
drag, startPoint x: 633, startPoint y: 195, endPoint x: 529, endPoint y: 188, distance: 103.7
click at [529, 188] on div at bounding box center [527, 181] width 292 height 67
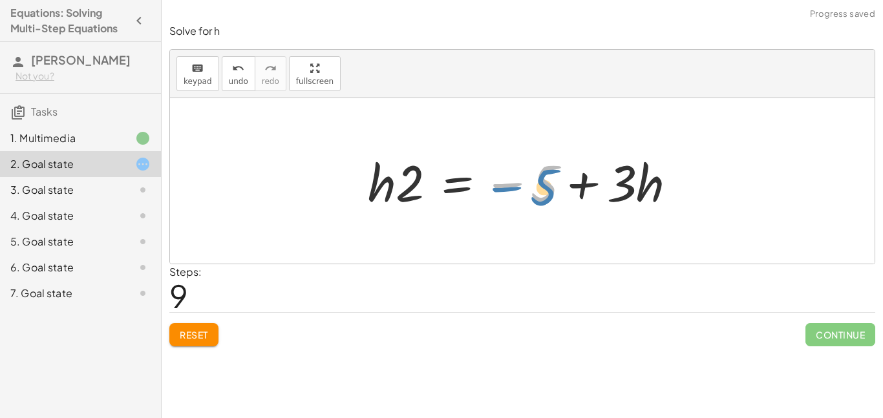
click at [562, 195] on div at bounding box center [527, 181] width 332 height 67
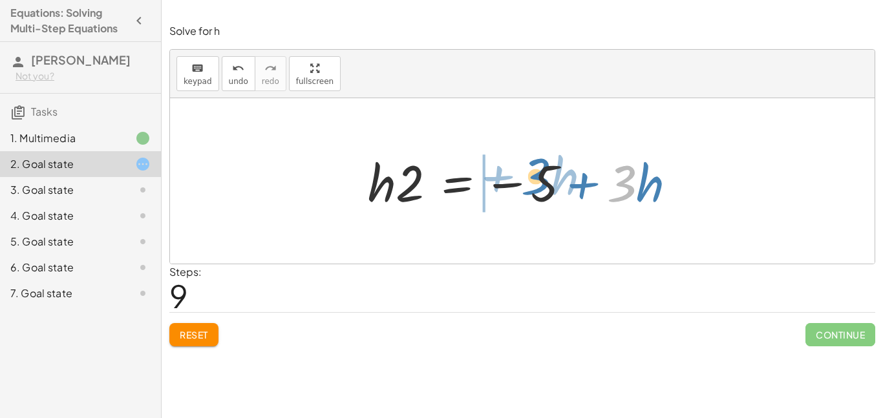
drag, startPoint x: 622, startPoint y: 193, endPoint x: 539, endPoint y: 187, distance: 83.7
click at [539, 187] on div at bounding box center [527, 181] width 332 height 67
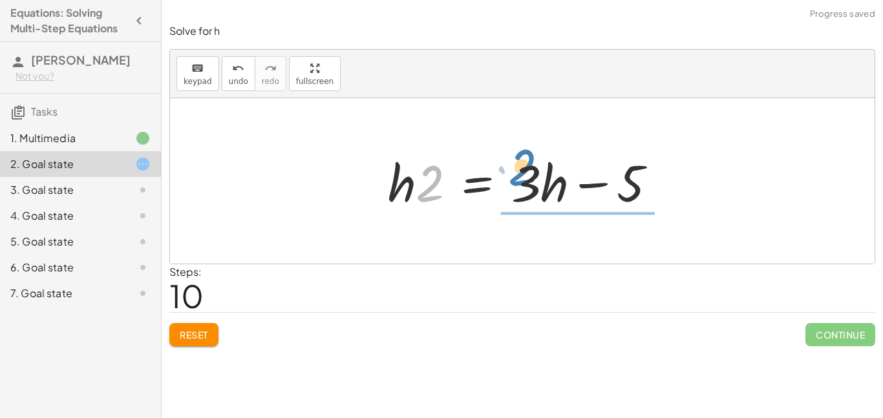
drag, startPoint x: 428, startPoint y: 195, endPoint x: 522, endPoint y: 180, distance: 95.6
click at [522, 180] on div at bounding box center [527, 181] width 292 height 67
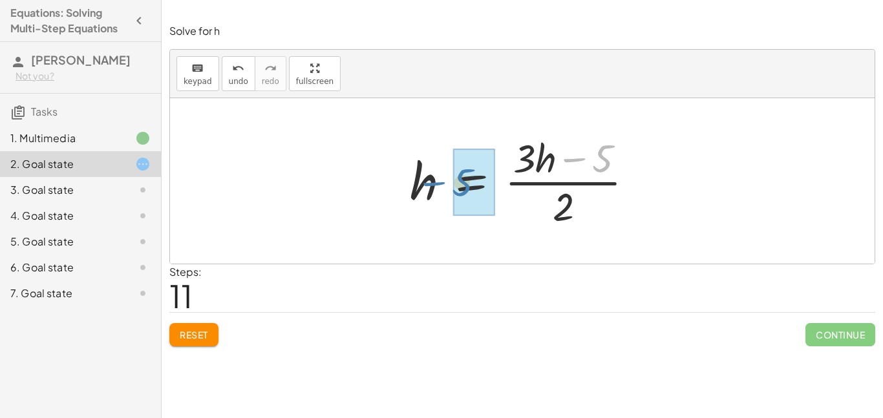
drag, startPoint x: 600, startPoint y: 162, endPoint x: 459, endPoint y: 186, distance: 142.8
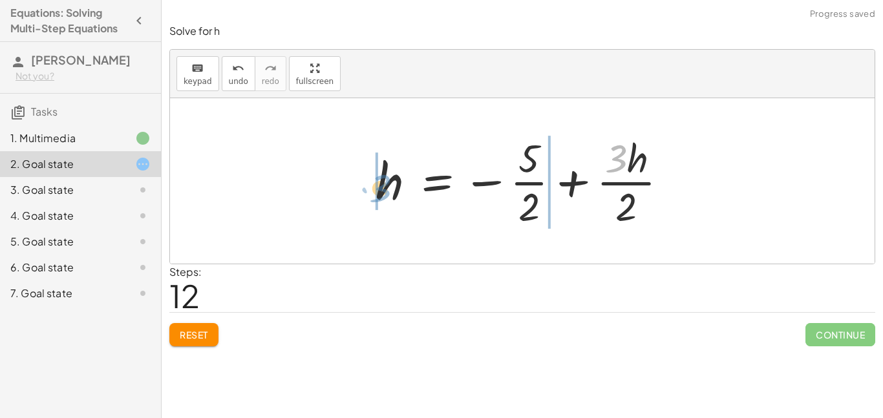
drag, startPoint x: 618, startPoint y: 162, endPoint x: 384, endPoint y: 190, distance: 235.8
click at [384, 190] on div at bounding box center [527, 181] width 316 height 100
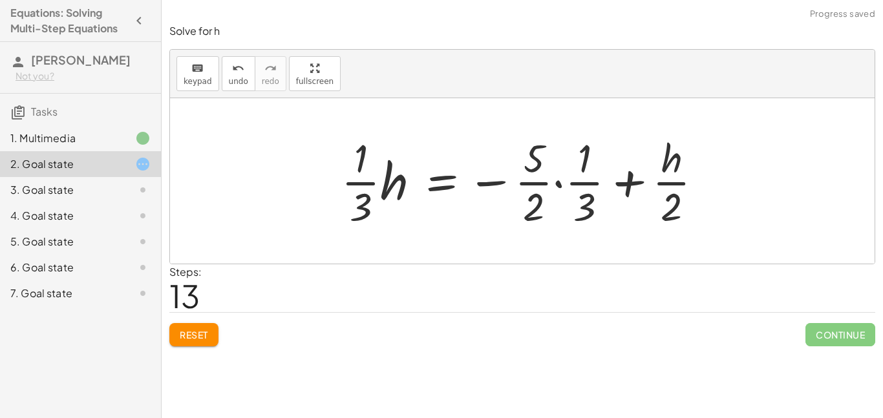
click at [210, 328] on button "Reset" at bounding box center [193, 334] width 49 height 23
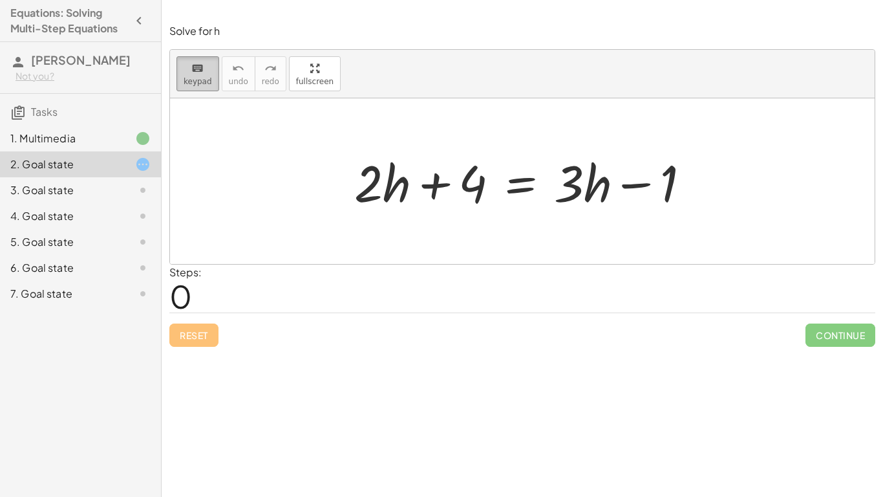
click at [192, 78] on span "keypad" at bounding box center [198, 81] width 28 height 9
click at [373, 187] on div at bounding box center [527, 181] width 359 height 67
drag, startPoint x: 665, startPoint y: 194, endPoint x: 572, endPoint y: 193, distance: 93.7
click at [572, 193] on div at bounding box center [527, 181] width 359 height 67
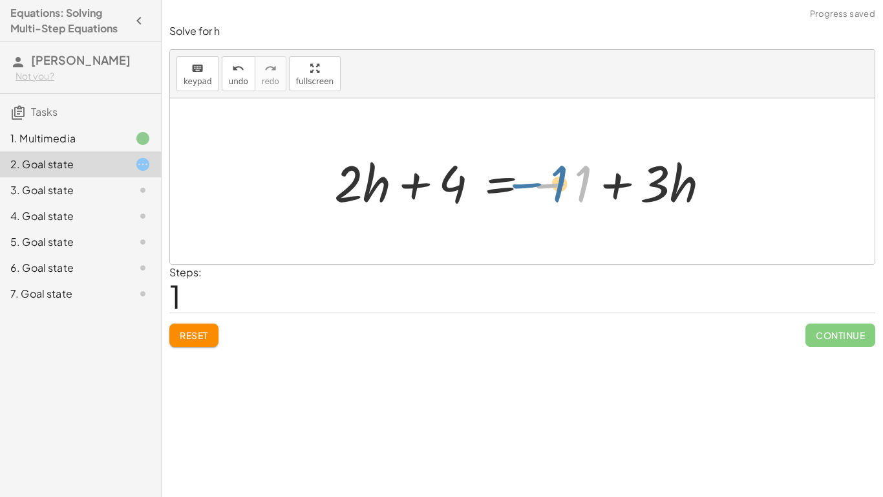
click at [541, 188] on div at bounding box center [527, 181] width 399 height 67
click at [352, 185] on div at bounding box center [527, 181] width 399 height 67
click at [208, 327] on button "Reset" at bounding box center [193, 334] width 49 height 23
